Goal: Transaction & Acquisition: Subscribe to service/newsletter

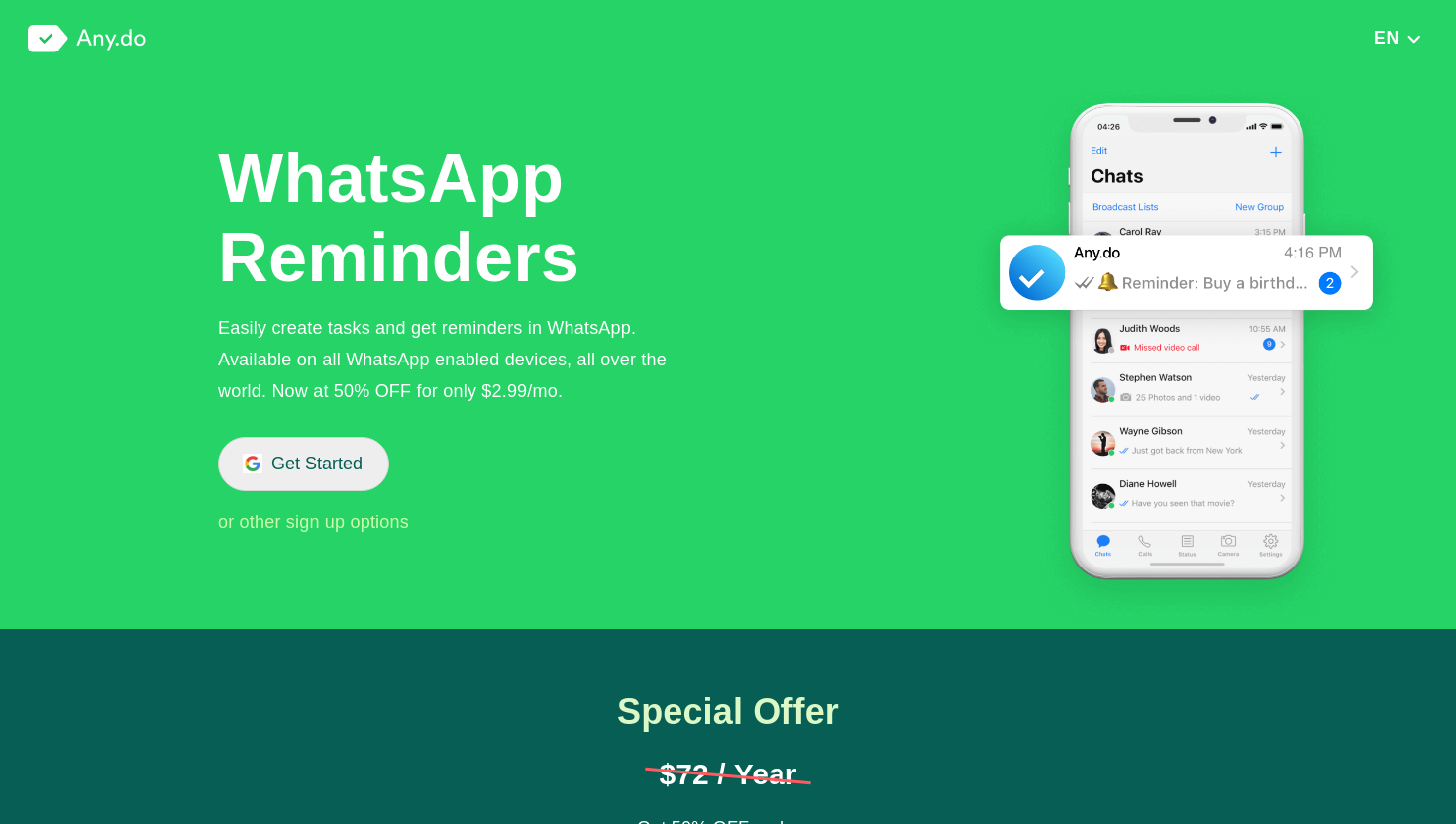
click at [279, 480] on button "Get Started" at bounding box center [303, 463] width 171 height 55
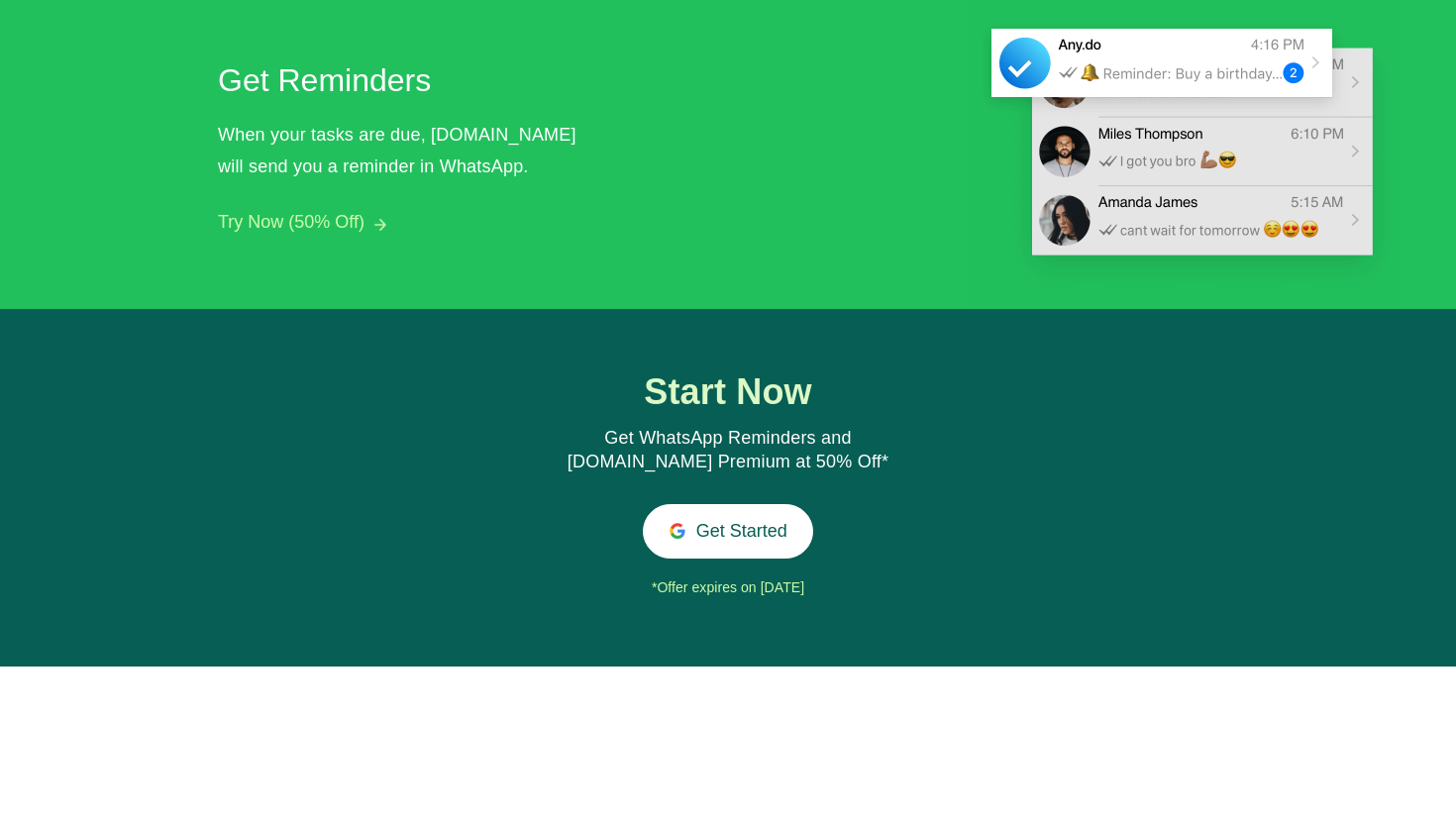
scroll to position [1934, 0]
